Goal: Information Seeking & Learning: Learn about a topic

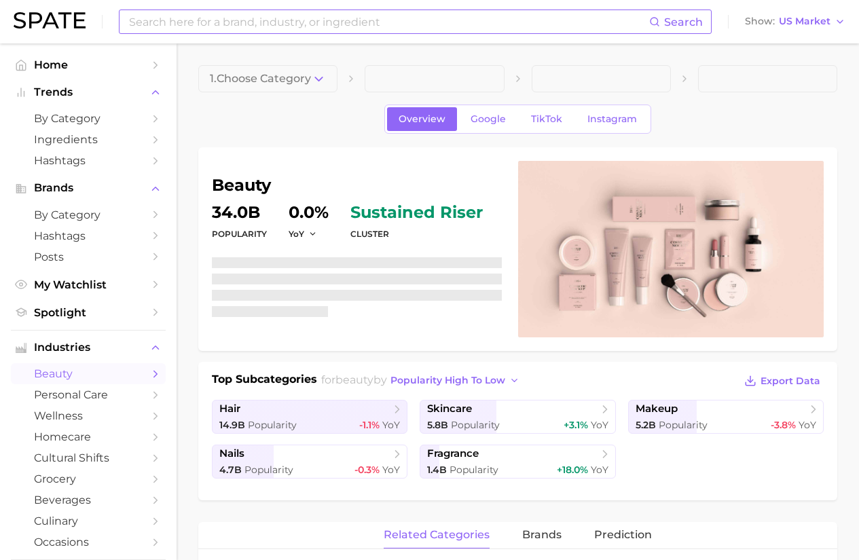
click at [193, 16] on input at bounding box center [388, 21] width 521 height 23
type input "w"
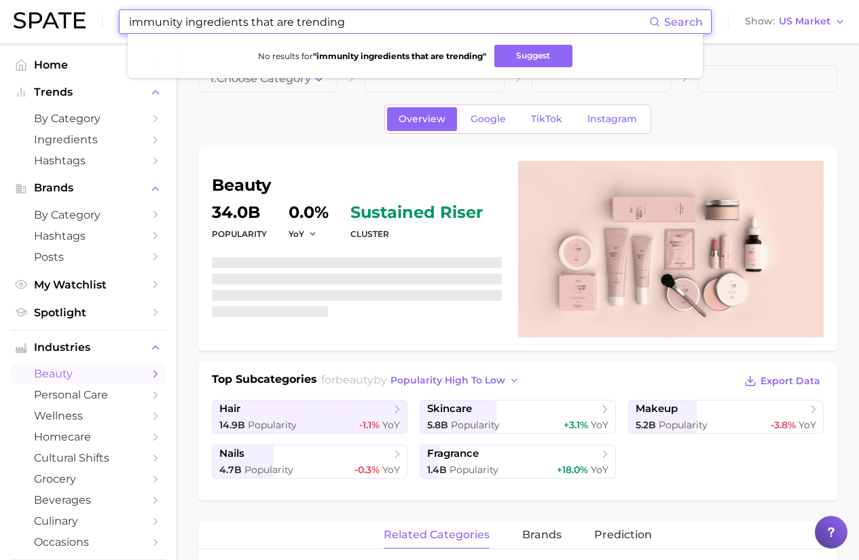
type input "immunity ingredients that are trending"
click at [677, 23] on span "Search" at bounding box center [683, 22] width 39 height 13
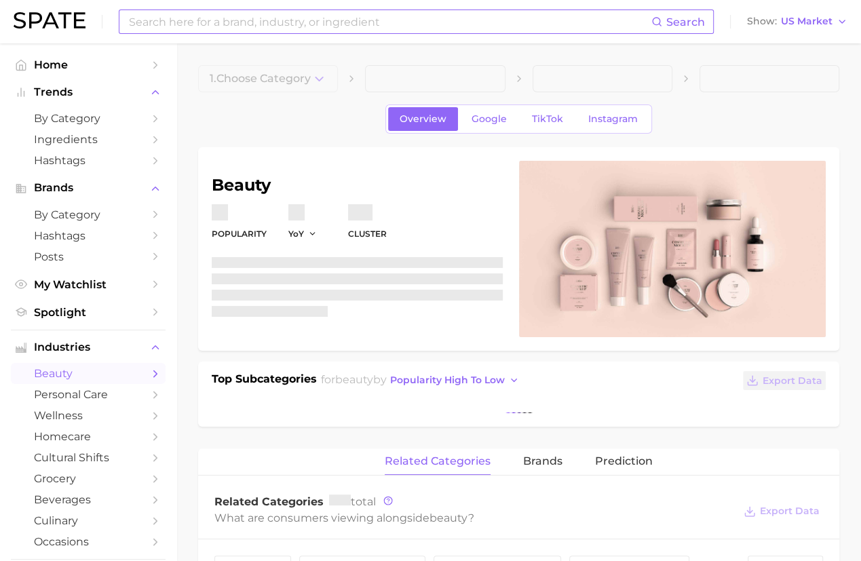
click at [191, 18] on input at bounding box center [390, 21] width 524 height 23
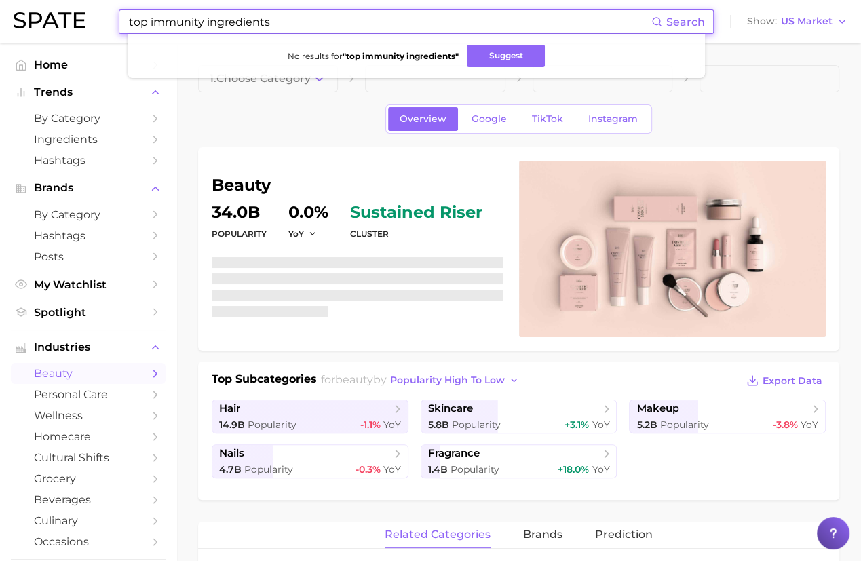
type input "top immunity ingredients"
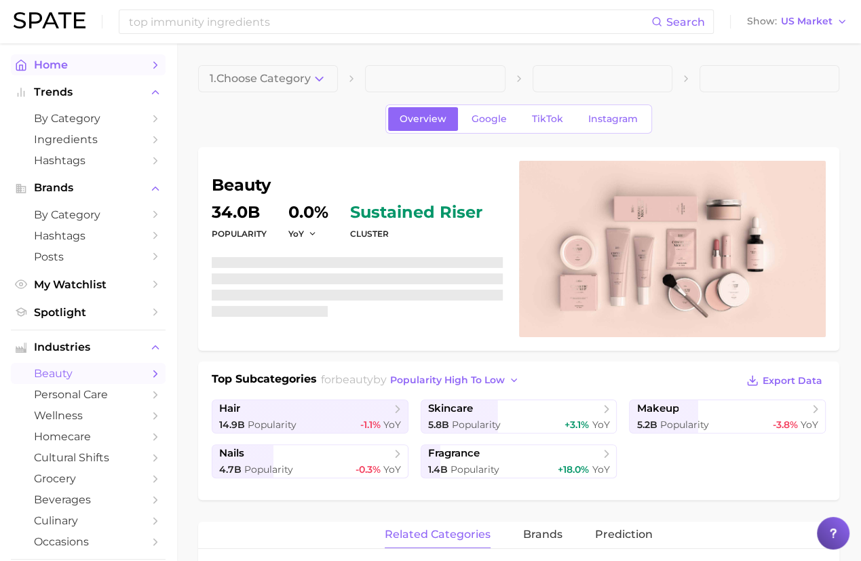
click at [75, 64] on span "Home" at bounding box center [88, 64] width 109 height 13
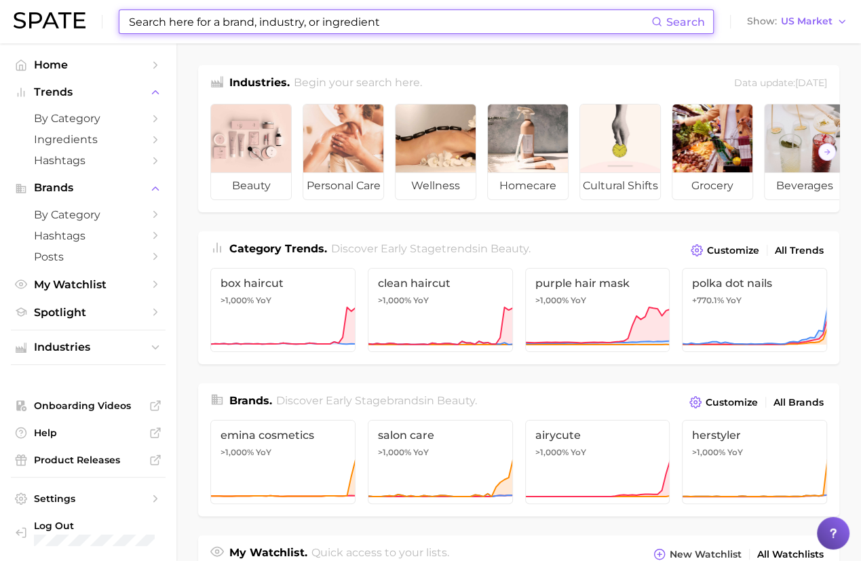
click at [240, 24] on input at bounding box center [390, 21] width 524 height 23
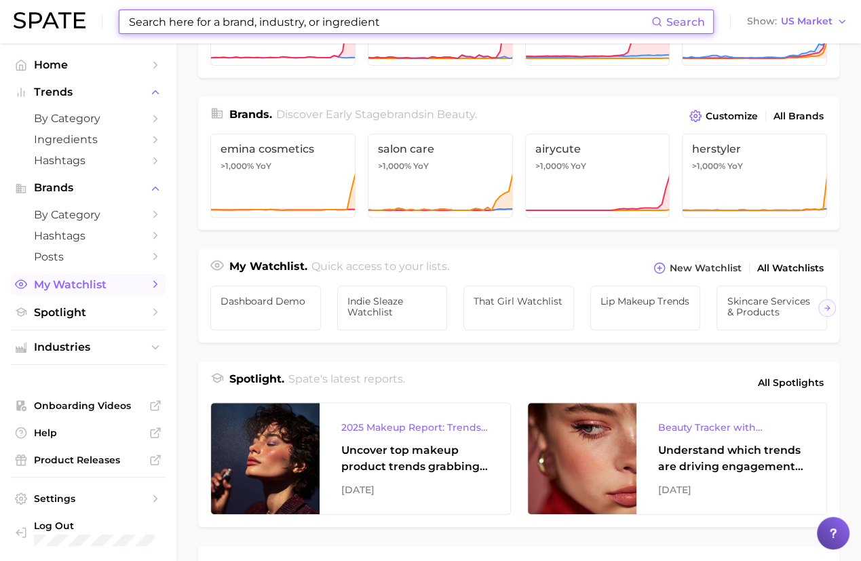
scroll to position [296, 0]
